Goal: Information Seeking & Learning: Check status

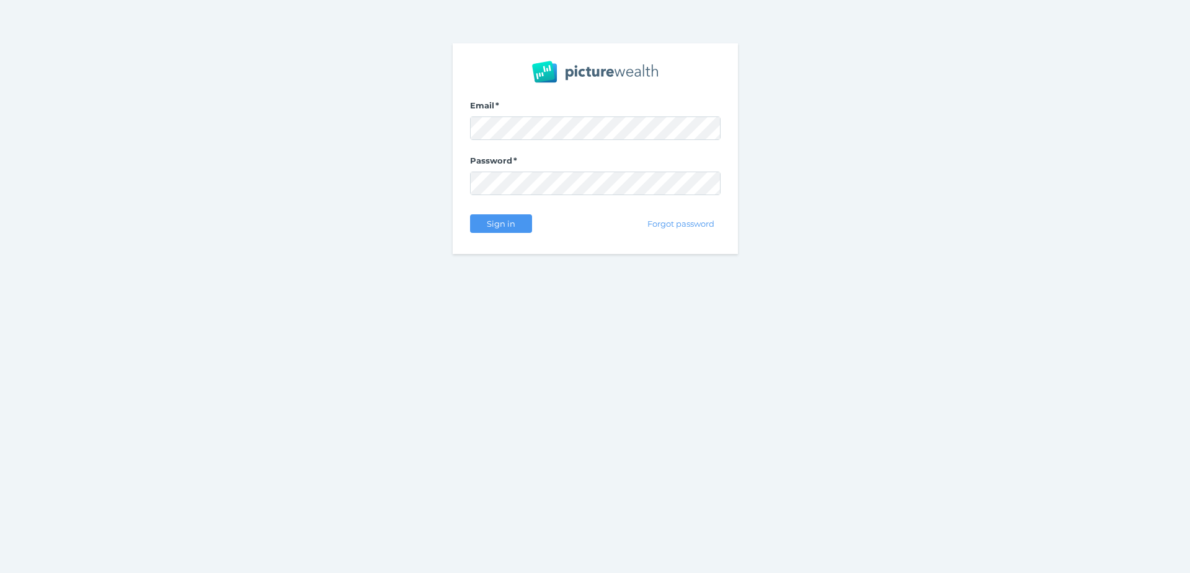
click at [0, 573] on nordpass-portal at bounding box center [0, 573] width 0 height 0
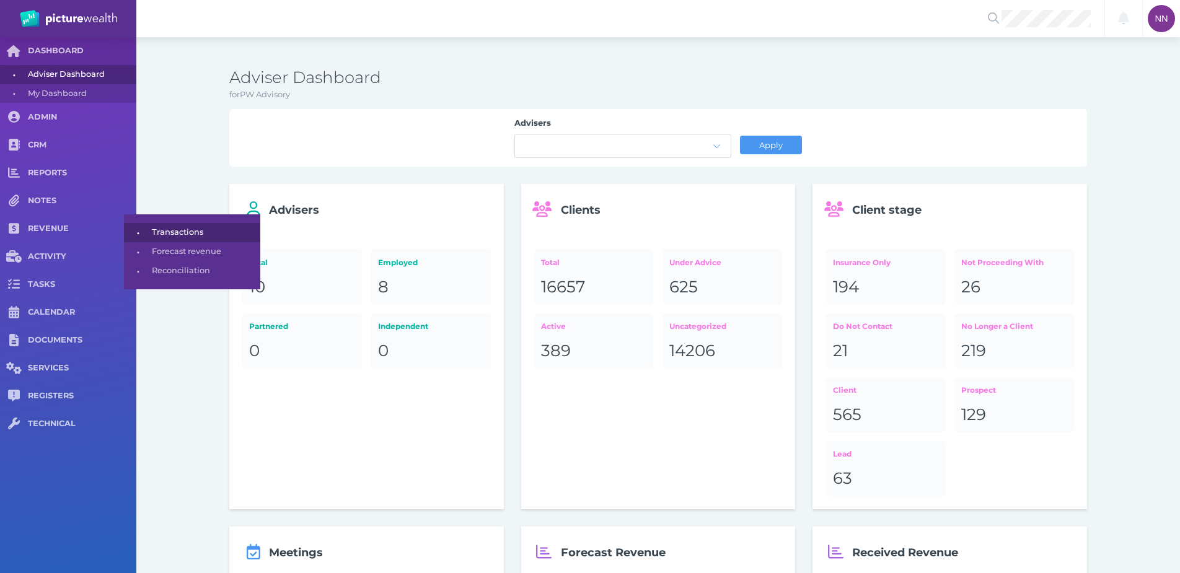
click at [150, 237] on span "•" at bounding box center [138, 232] width 28 height 15
select select "25"
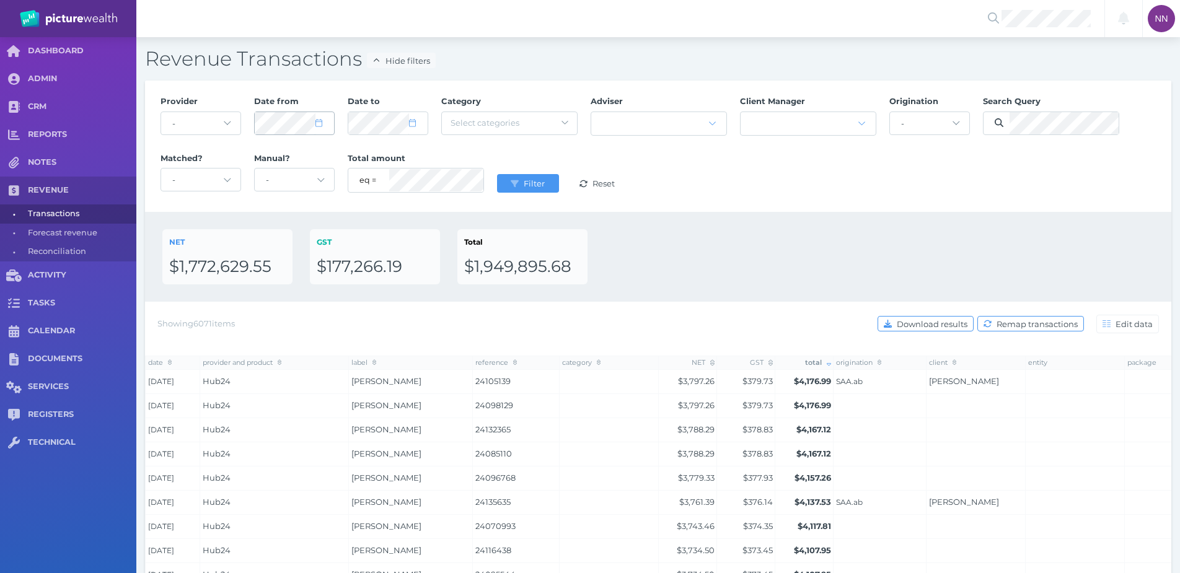
click at [318, 129] on div at bounding box center [294, 123] width 79 height 22
click at [319, 127] on span at bounding box center [325, 123] width 18 height 11
select select "8"
select select "2025"
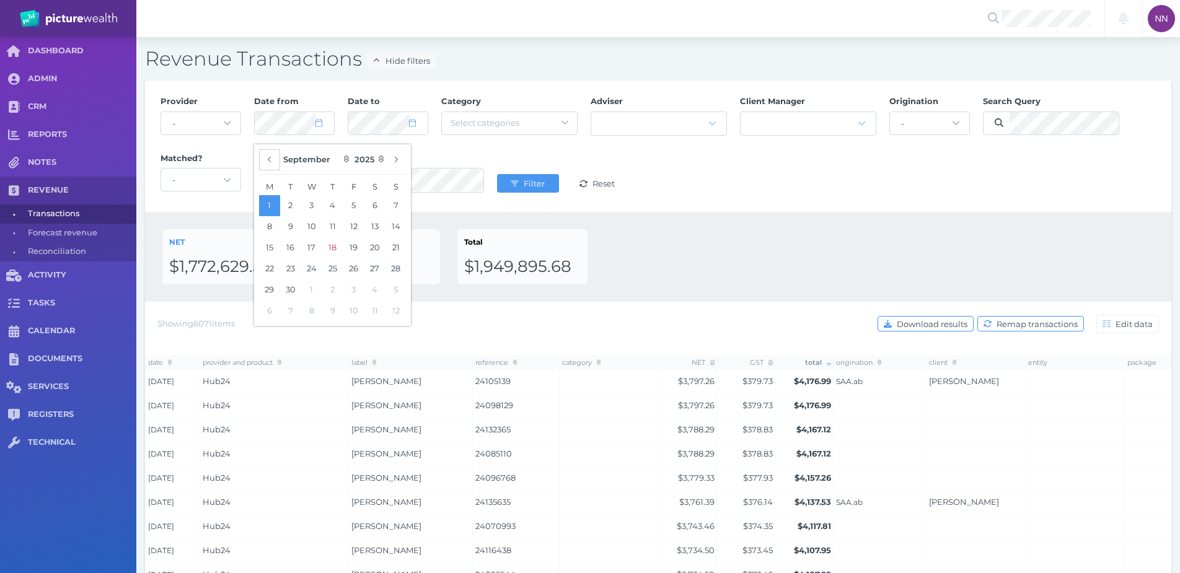
click at [266, 167] on button "button" at bounding box center [269, 159] width 21 height 21
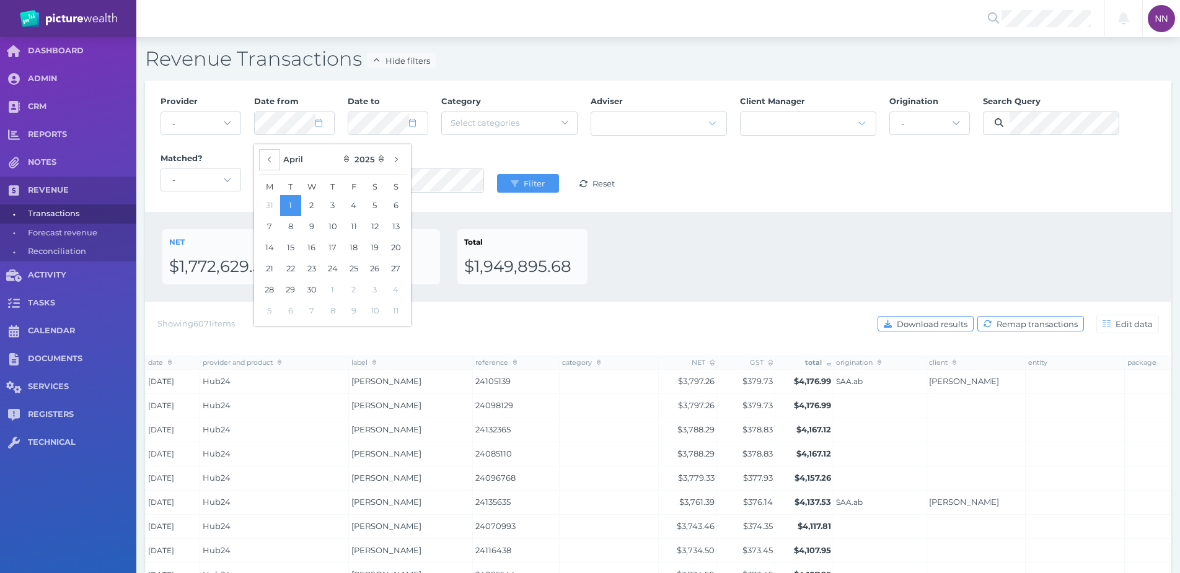
click at [266, 167] on button "button" at bounding box center [269, 159] width 21 height 21
select select "0"
click at [303, 203] on button "1" at bounding box center [311, 205] width 21 height 21
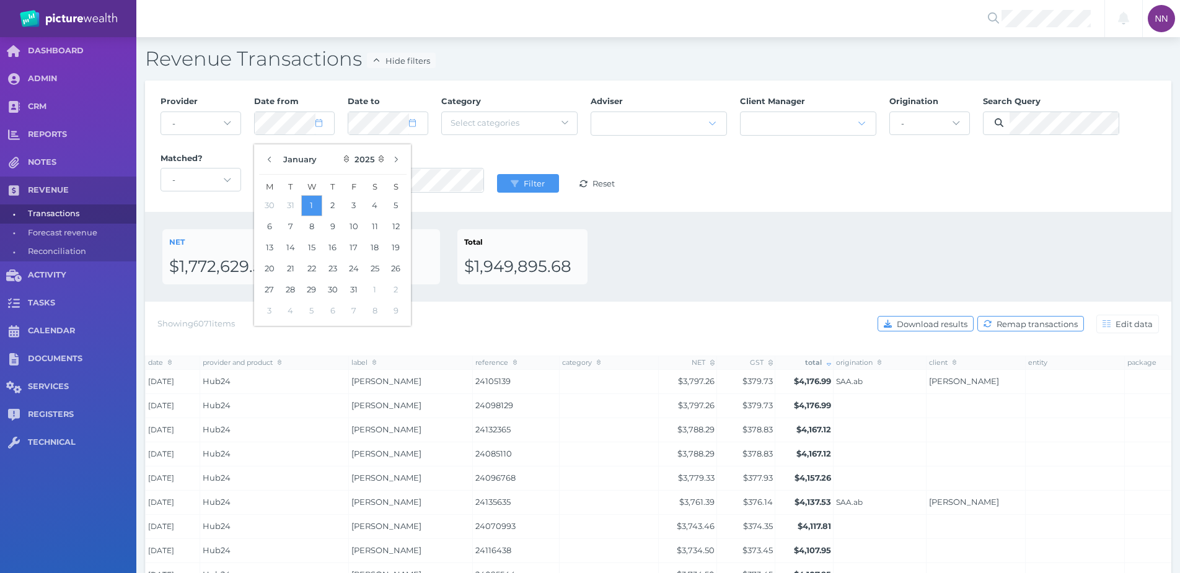
click at [314, 202] on button "1" at bounding box center [311, 205] width 21 height 21
click at [513, 183] on icon "submit" at bounding box center [515, 183] width 8 height 7
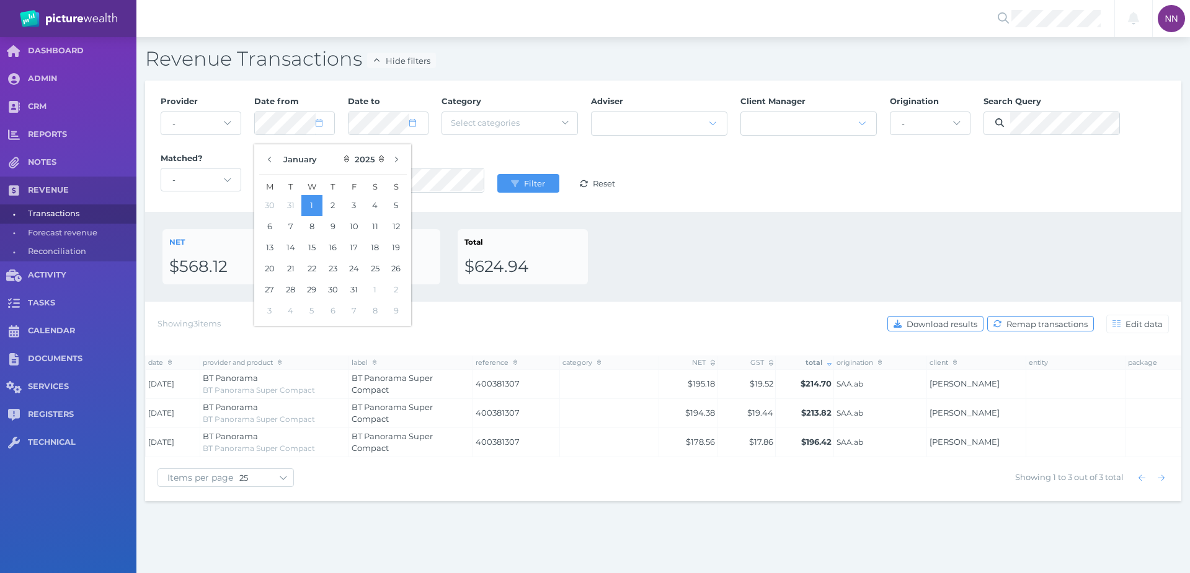
click at [728, 192] on div "Provider - Acuity Fee Revenue Acuity Trustee Advocate Private Wealth Pty Ltd AI…" at bounding box center [663, 146] width 1019 height 114
click at [411, 123] on icon at bounding box center [412, 123] width 7 height 8
select select "8"
select select "2025"
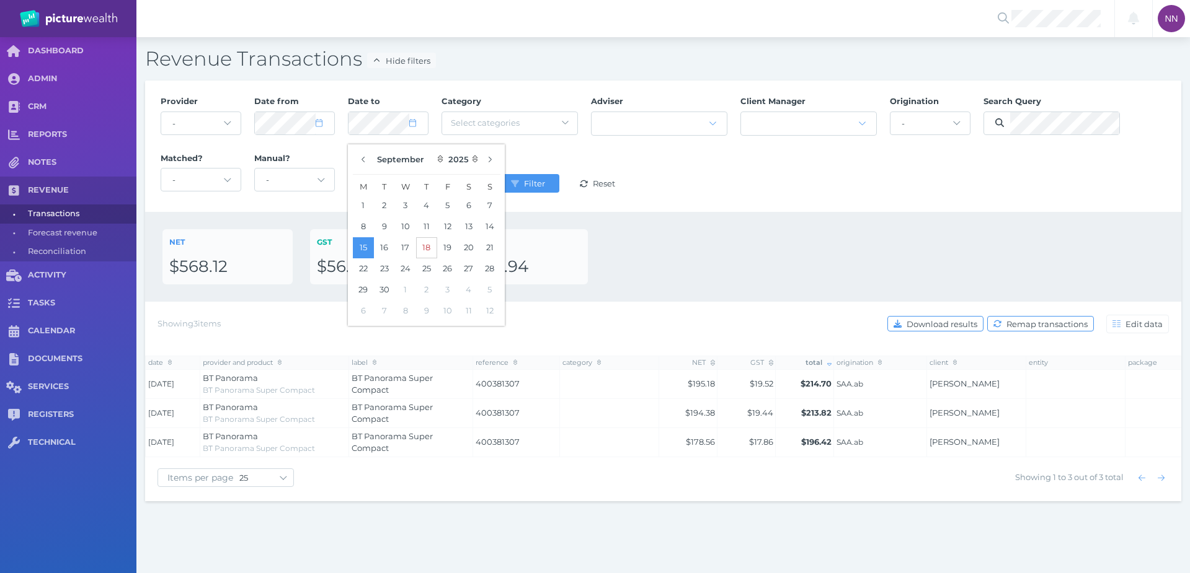
click at [425, 250] on button "18" at bounding box center [426, 247] width 21 height 21
click at [518, 184] on icon "submit" at bounding box center [515, 184] width 8 height 8
click at [615, 276] on div "NET $568.12 GST $56.82 Total $624.94" at bounding box center [662, 256] width 1001 height 55
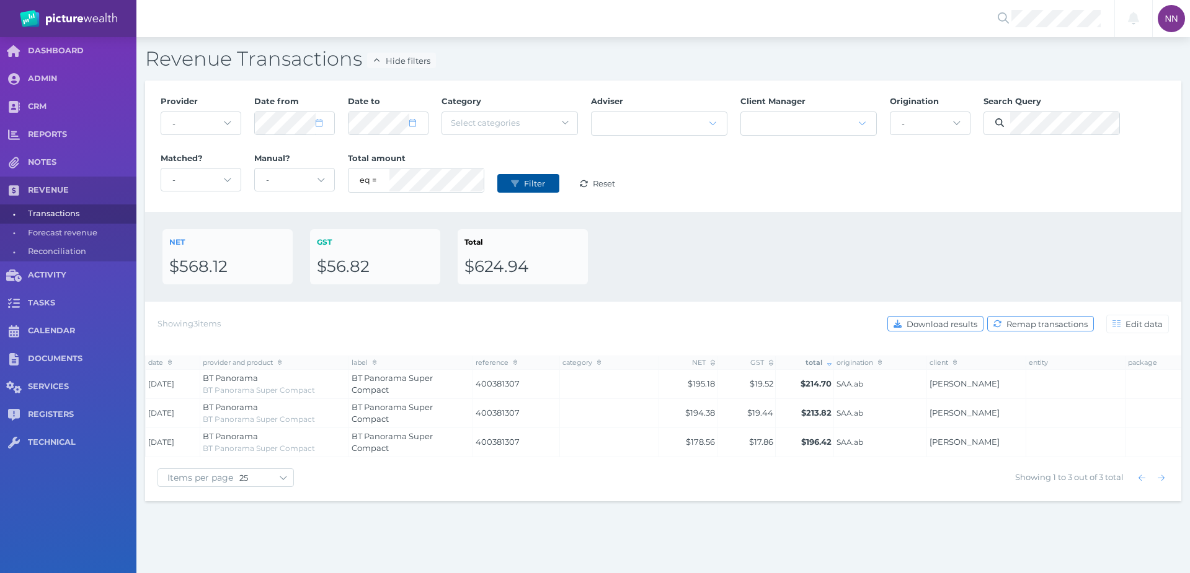
click at [523, 189] on button "Filter" at bounding box center [528, 183] width 62 height 19
click at [780, 99] on div "Provider - Acuity Fee Revenue Acuity Trustee Advocate Private Wealth Pty Ltd AI…" at bounding box center [663, 146] width 1019 height 114
click at [213, 117] on select "- Acuity Fee Revenue Acuity Trustee Advocate Private Wealth Pty Ltd AIA Austral…" at bounding box center [200, 123] width 79 height 22
select select "owmuZ1Te"
click at [161, 112] on select "- Acuity Fee Revenue Acuity Trustee Advocate Private Wealth Pty Ltd AIA Austral…" at bounding box center [200, 123] width 79 height 22
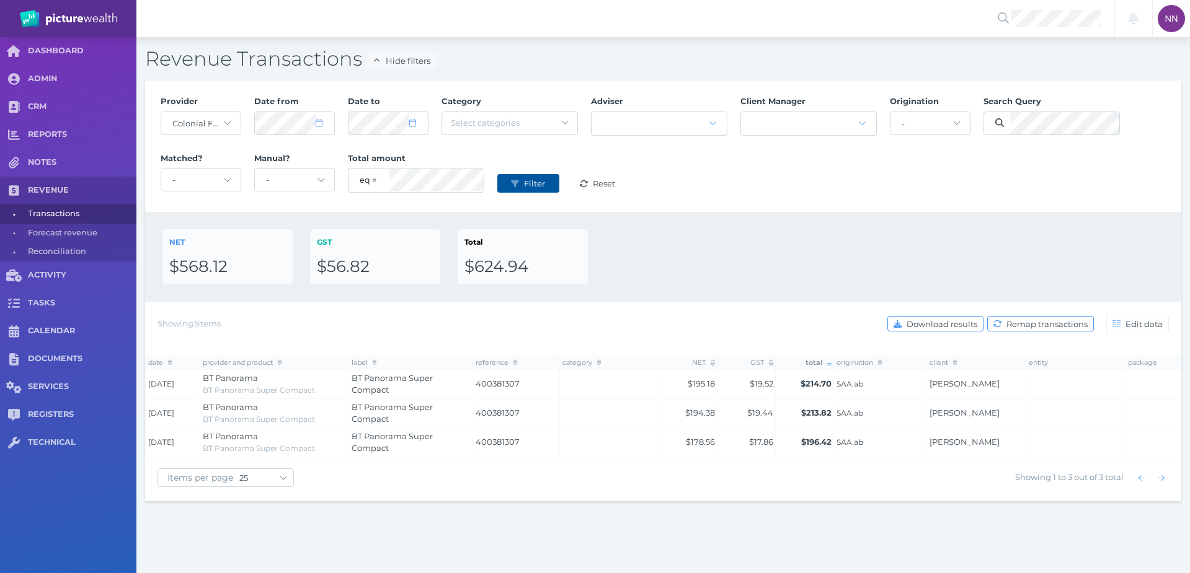
click at [532, 184] on span "Filter" at bounding box center [535, 184] width 29 height 10
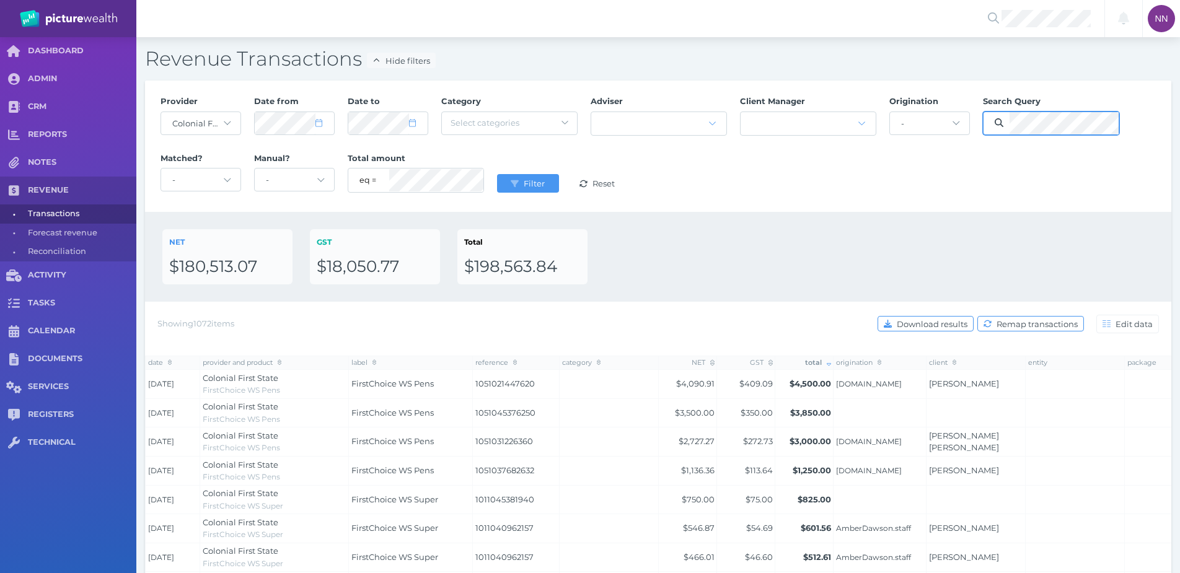
click at [497, 174] on button "Filter" at bounding box center [528, 183] width 62 height 19
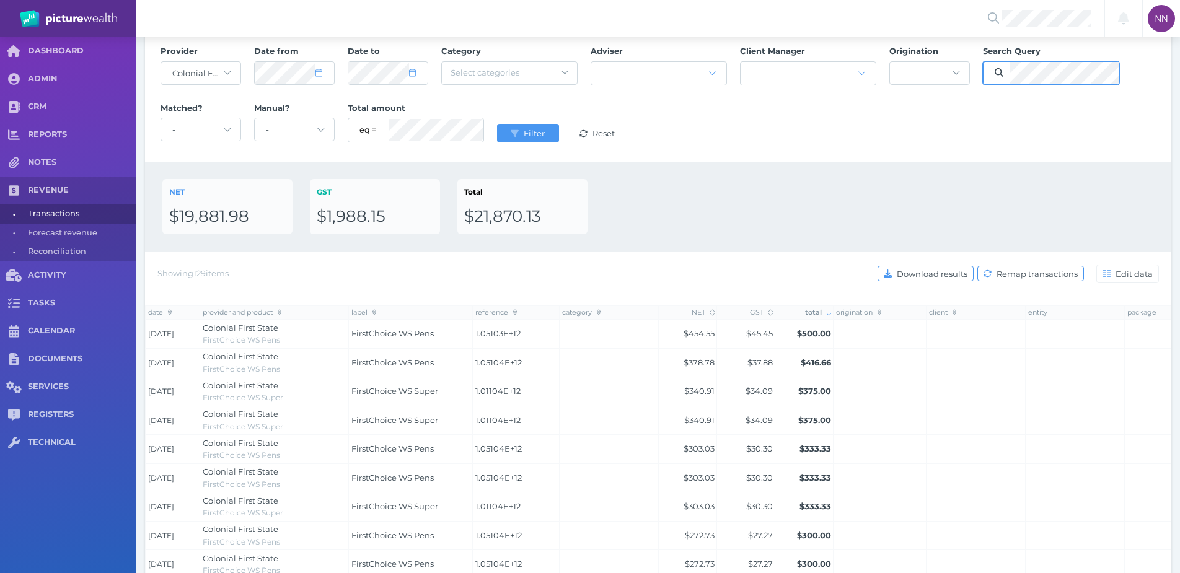
scroll to position [22, 0]
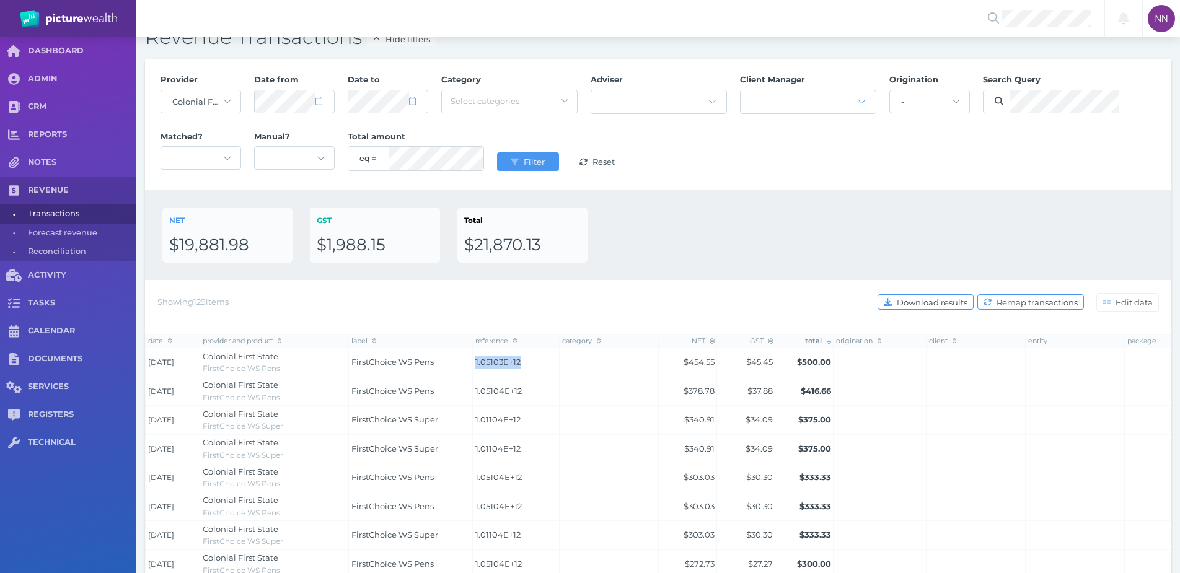
drag, startPoint x: 518, startPoint y: 360, endPoint x: 474, endPoint y: 361, distance: 43.4
click at [474, 361] on td "1.05103E+12" at bounding box center [516, 362] width 87 height 29
click at [540, 381] on td "1.05104E+12" at bounding box center [516, 391] width 87 height 29
click at [516, 358] on span "1.05103E+12" at bounding box center [517, 362] width 82 height 12
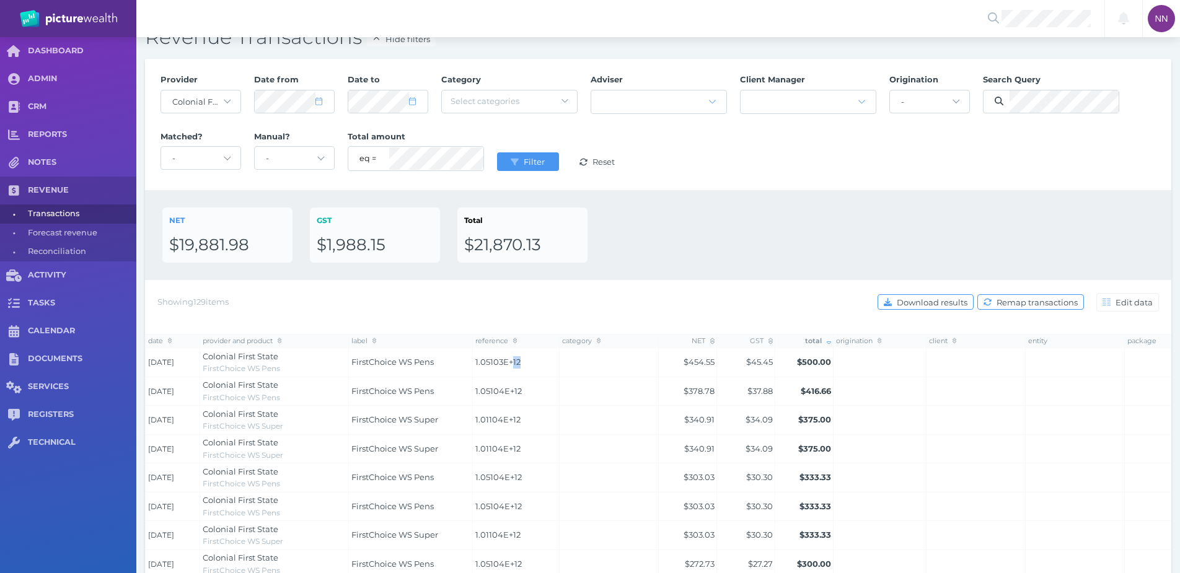
click at [519, 370] on td "1.05103E+12" at bounding box center [516, 362] width 87 height 29
click at [1118, 304] on span "Edit data" at bounding box center [1135, 303] width 45 height 10
click at [1120, 305] on span "Edit data" at bounding box center [1135, 303] width 45 height 10
click at [712, 264] on div "NET $19,881.98 GST $1,988.15 Total $21,870.13" at bounding box center [658, 235] width 1027 height 90
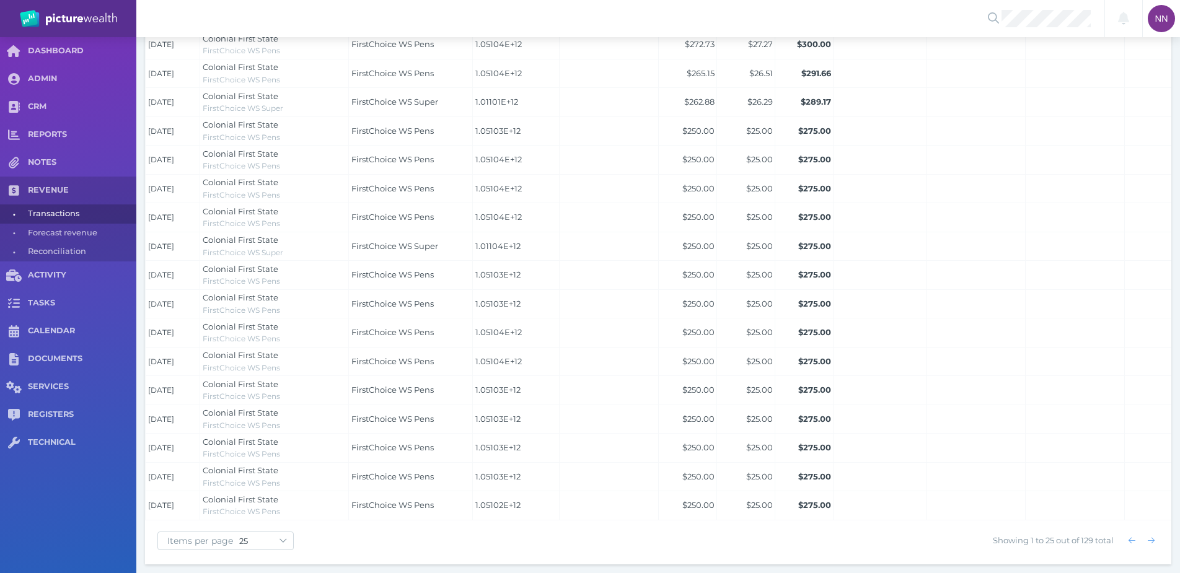
scroll to position [580, 0]
click at [1150, 539] on icon "button" at bounding box center [1151, 541] width 7 height 8
click at [1126, 541] on span "button" at bounding box center [1132, 541] width 18 height 10
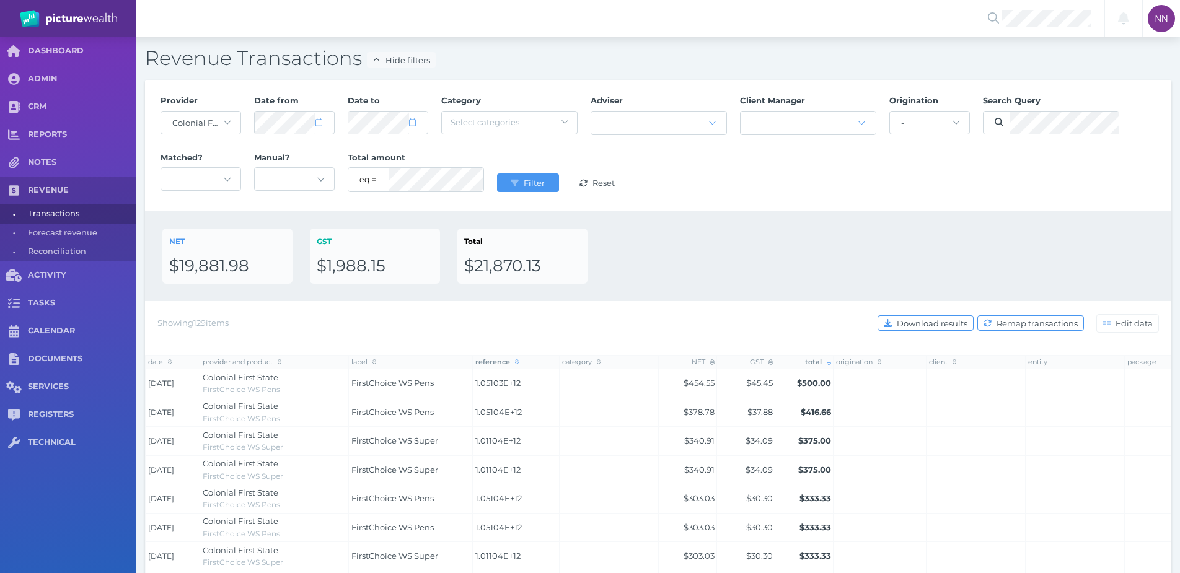
scroll to position [0, 0]
drag, startPoint x: 519, startPoint y: 382, endPoint x: 469, endPoint y: 386, distance: 49.8
click at [469, 386] on tr "[DATE] Colonial First State FirstChoice WS Pens FirstChoice WS Pens 1.05103E+12…" at bounding box center [736, 384] width 1180 height 29
click at [523, 438] on span "1.01104E+12" at bounding box center [517, 442] width 82 height 12
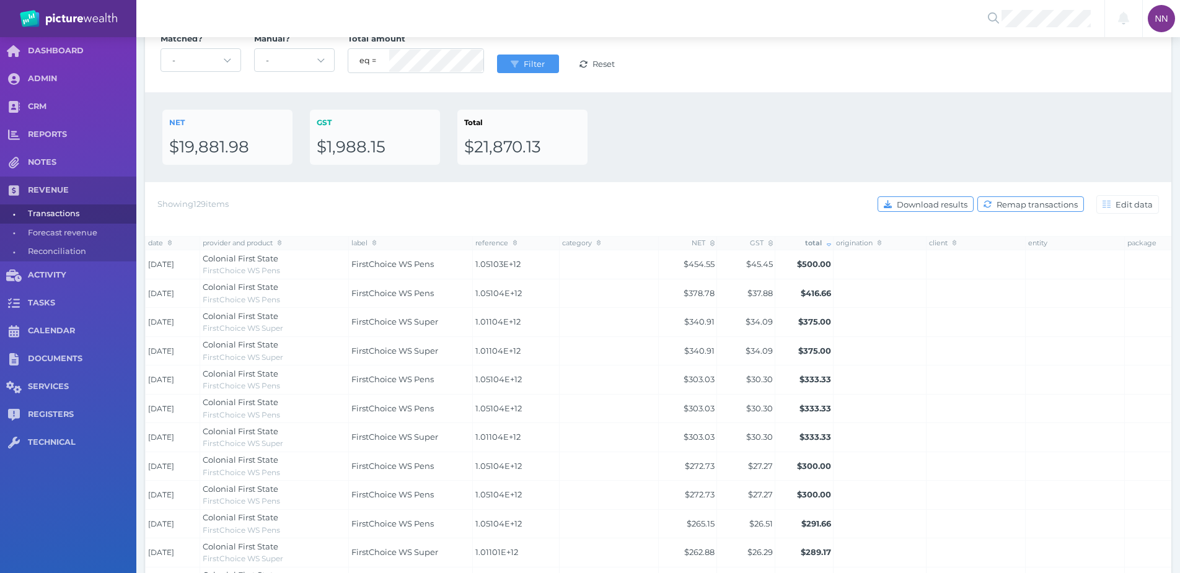
scroll to position [22, 0]
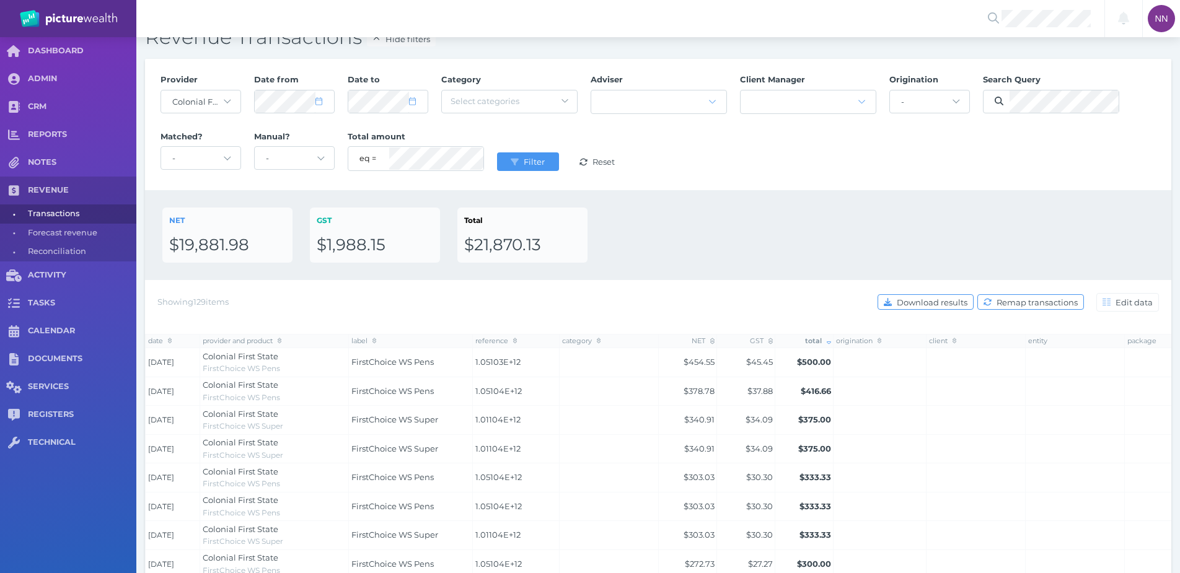
click at [509, 358] on span "1.05103E+12" at bounding box center [517, 362] width 82 height 12
